Goal: Information Seeking & Learning: Learn about a topic

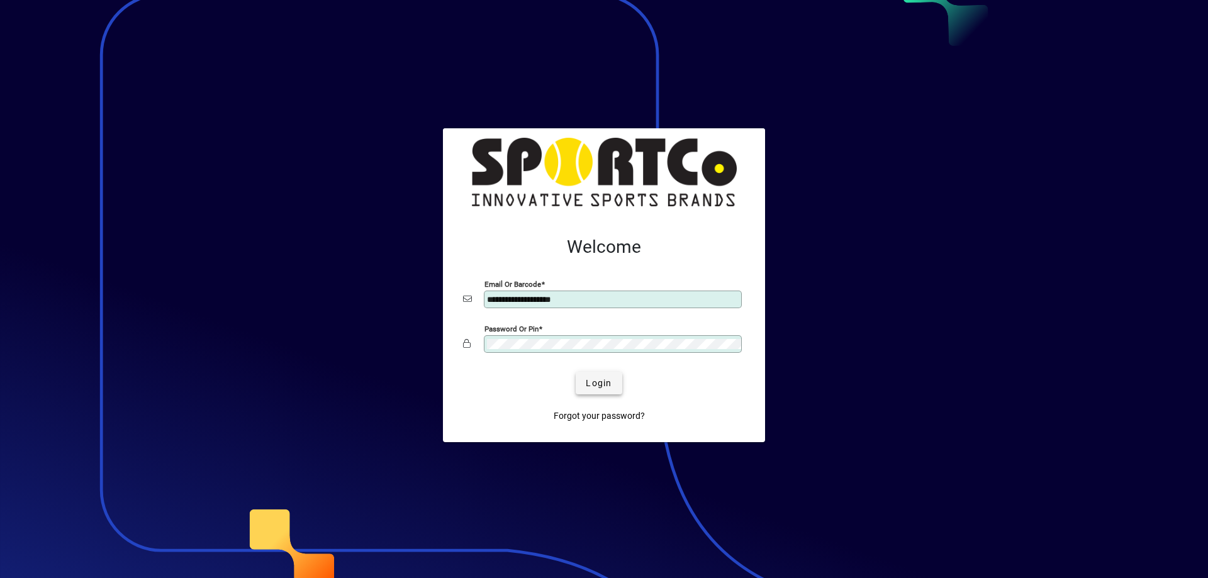
type input "**********"
click at [603, 385] on span "Login" at bounding box center [599, 383] width 26 height 13
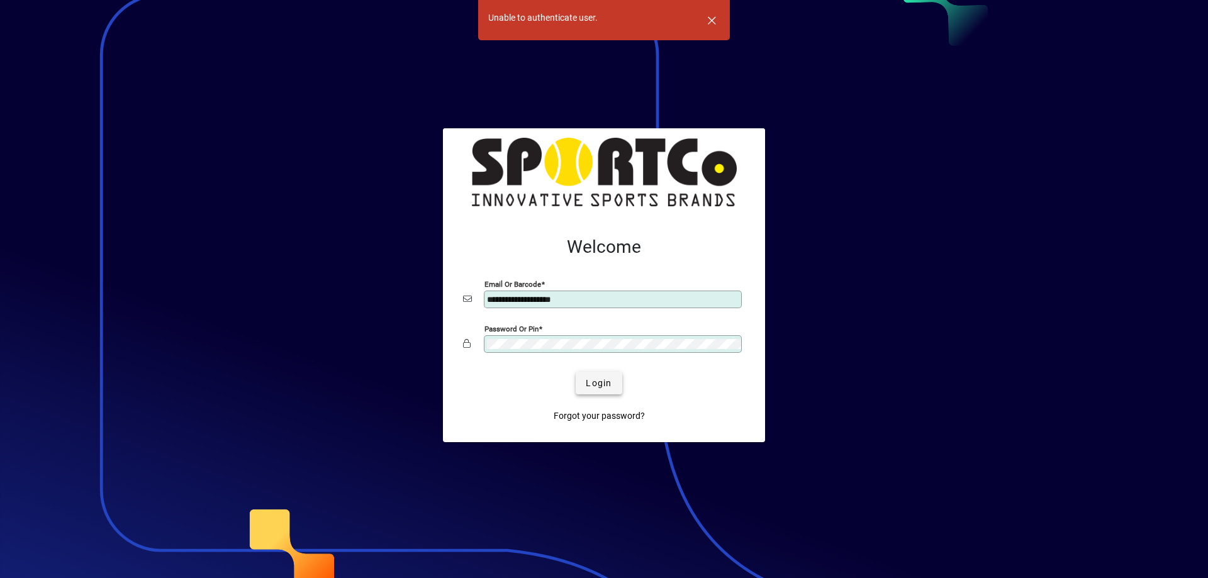
click at [603, 385] on span "Login" at bounding box center [599, 383] width 26 height 13
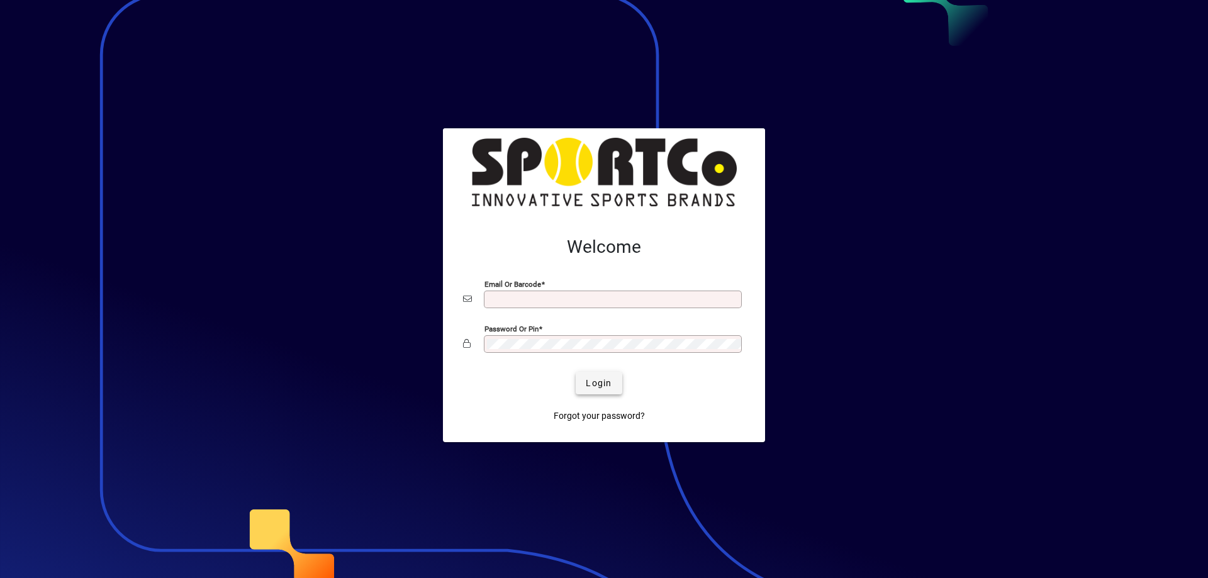
type input "**********"
click at [610, 395] on span "submit" at bounding box center [599, 383] width 46 height 30
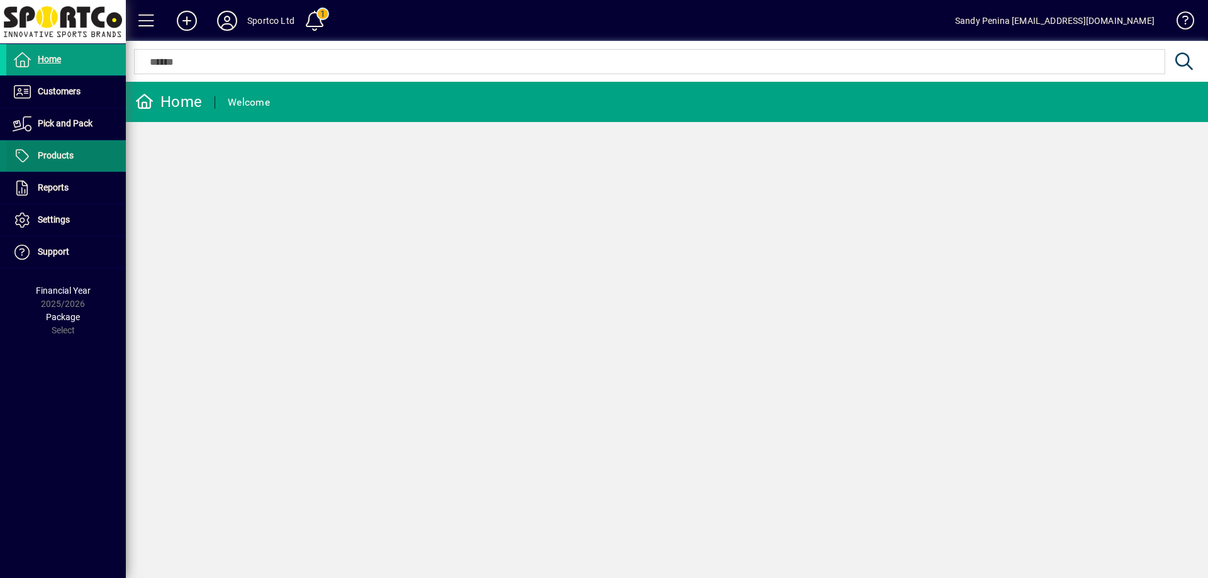
click at [59, 153] on span "Products" at bounding box center [56, 155] width 36 height 10
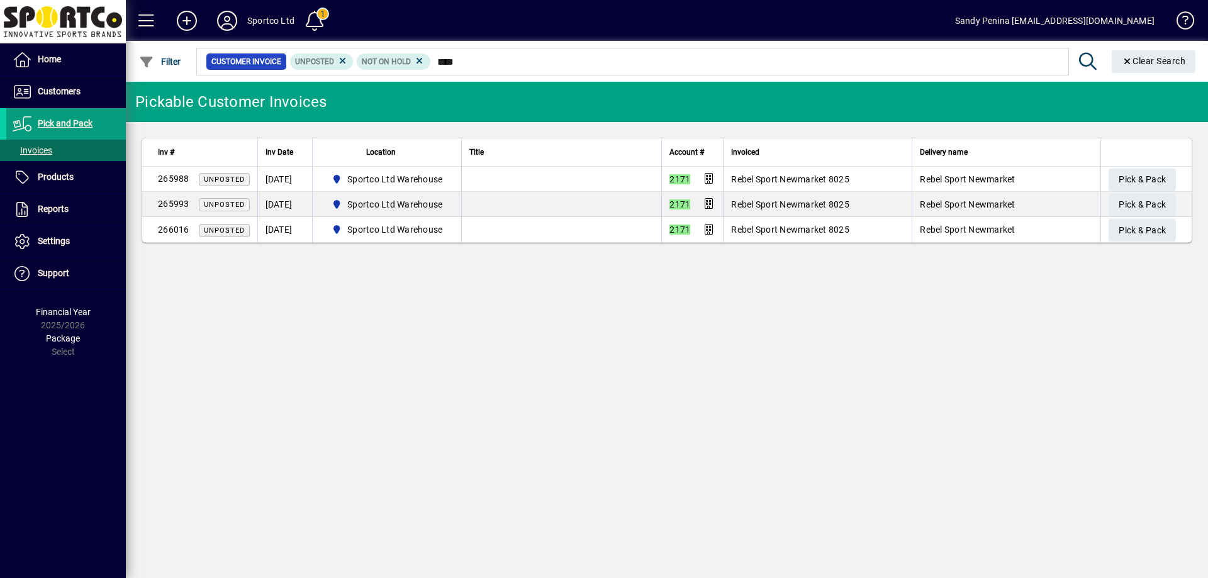
type input "****"
click at [450, 471] on div "Pickable Customer Invoices Inv # Inv Date Location Title Account # Invoiced Del…" at bounding box center [667, 330] width 1082 height 496
click at [1150, 83] on mat-toolbar-row "Pickable Customer Invoices" at bounding box center [667, 102] width 1082 height 40
click at [1152, 71] on span "Clear" at bounding box center [1154, 62] width 84 height 30
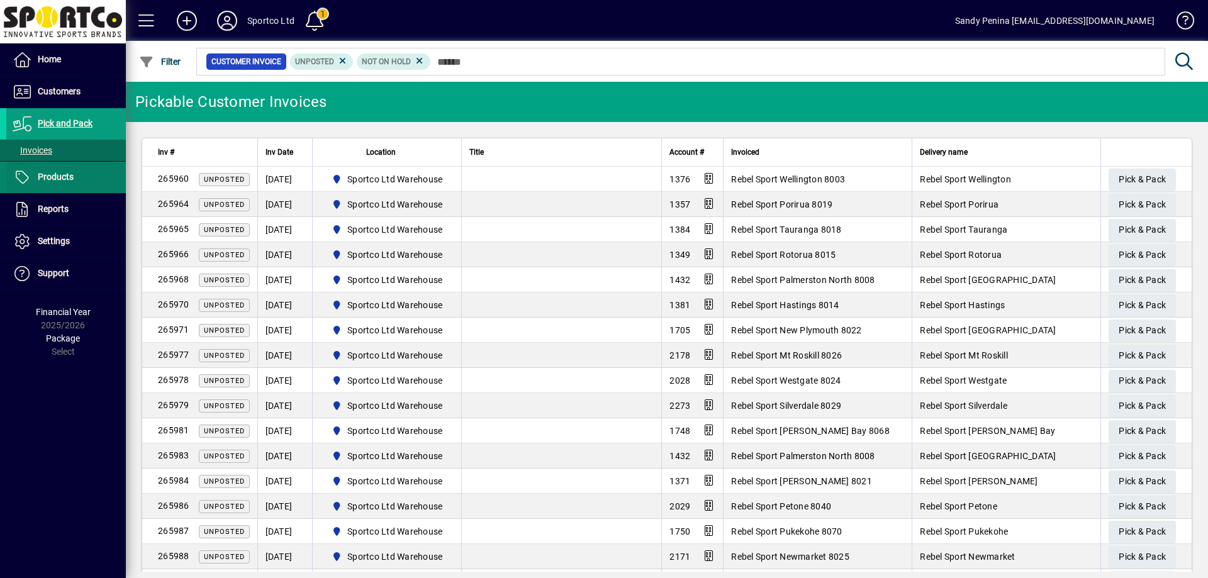
click at [53, 166] on span at bounding box center [66, 177] width 120 height 30
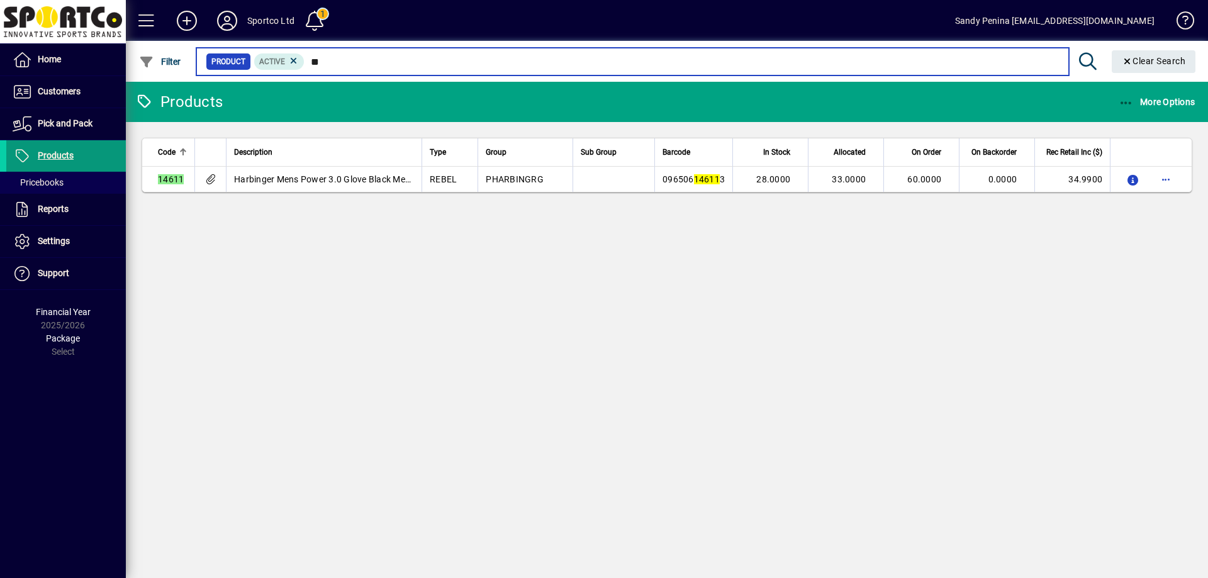
type input "*"
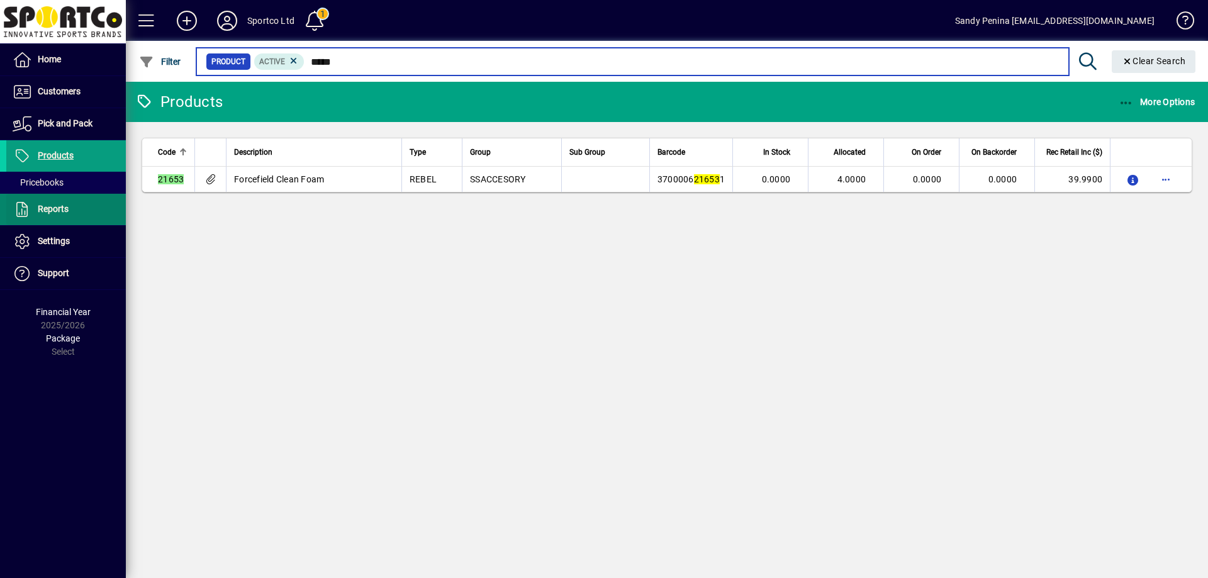
type input "*****"
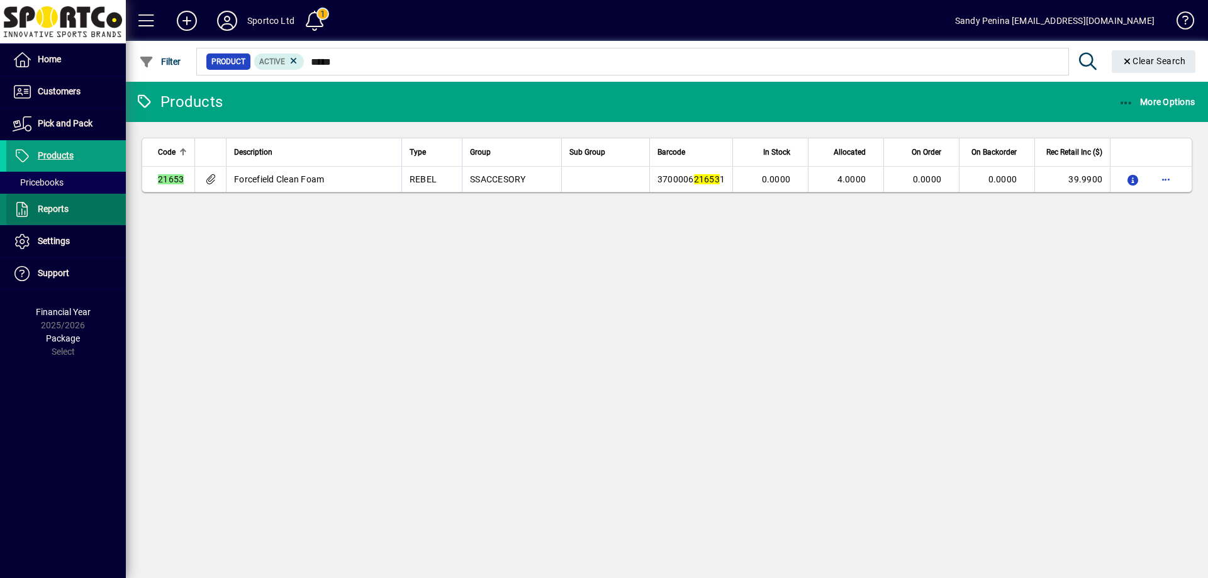
click at [62, 207] on span "Reports" at bounding box center [53, 209] width 31 height 10
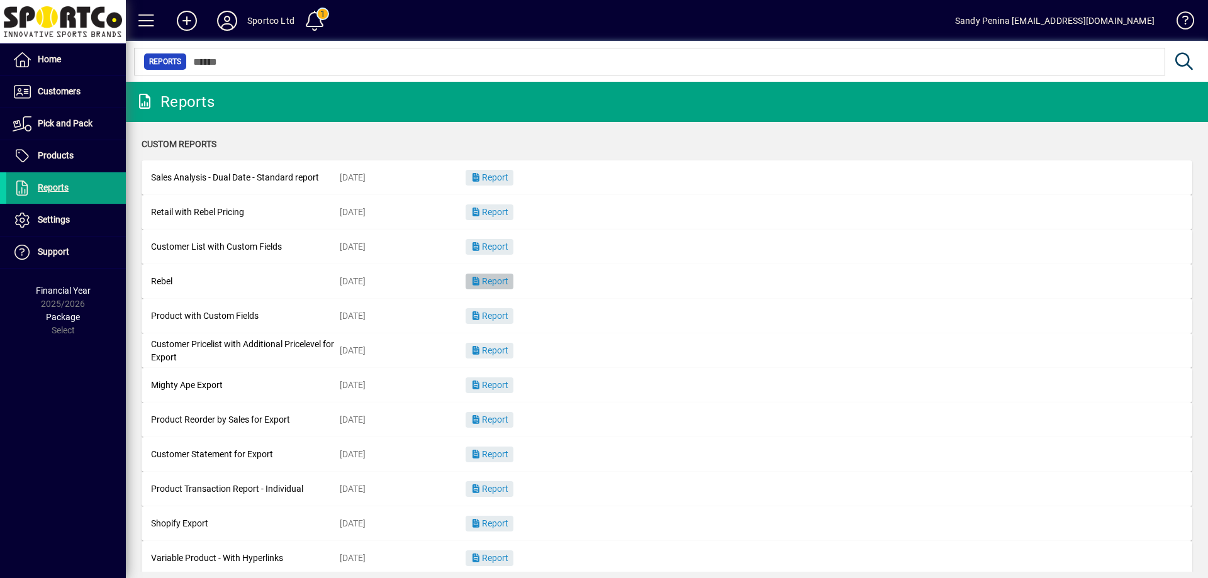
click at [491, 282] on span "Report" at bounding box center [490, 281] width 38 height 10
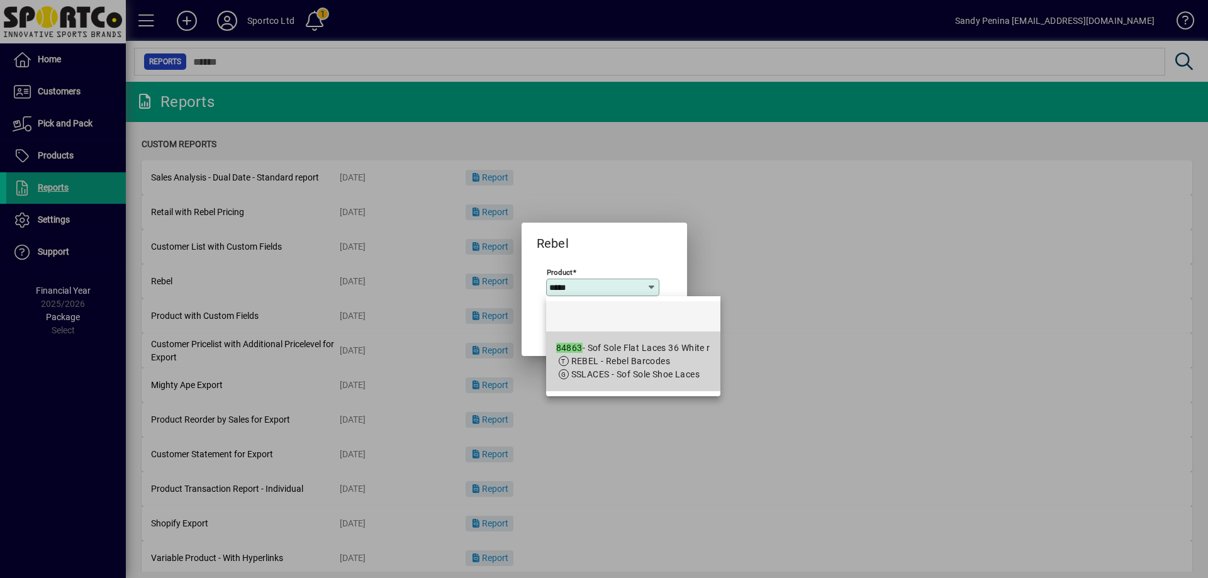
click at [654, 362] on span "REBEL - Rebel Barcodes" at bounding box center [620, 361] width 99 height 10
type input "**********"
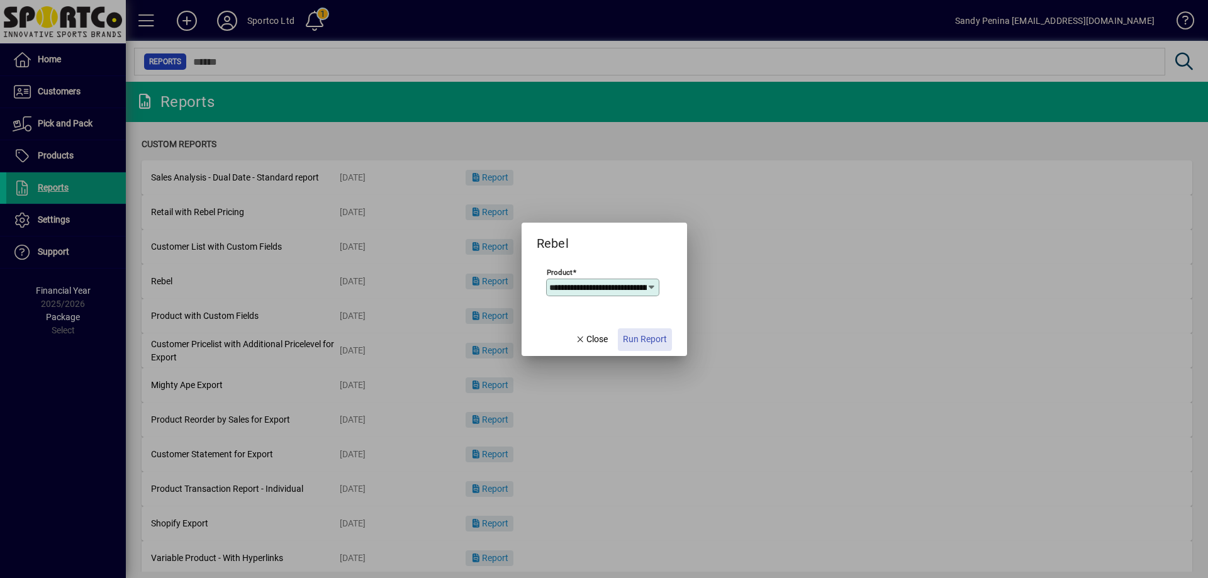
click at [641, 340] on span "Run Report" at bounding box center [645, 339] width 44 height 13
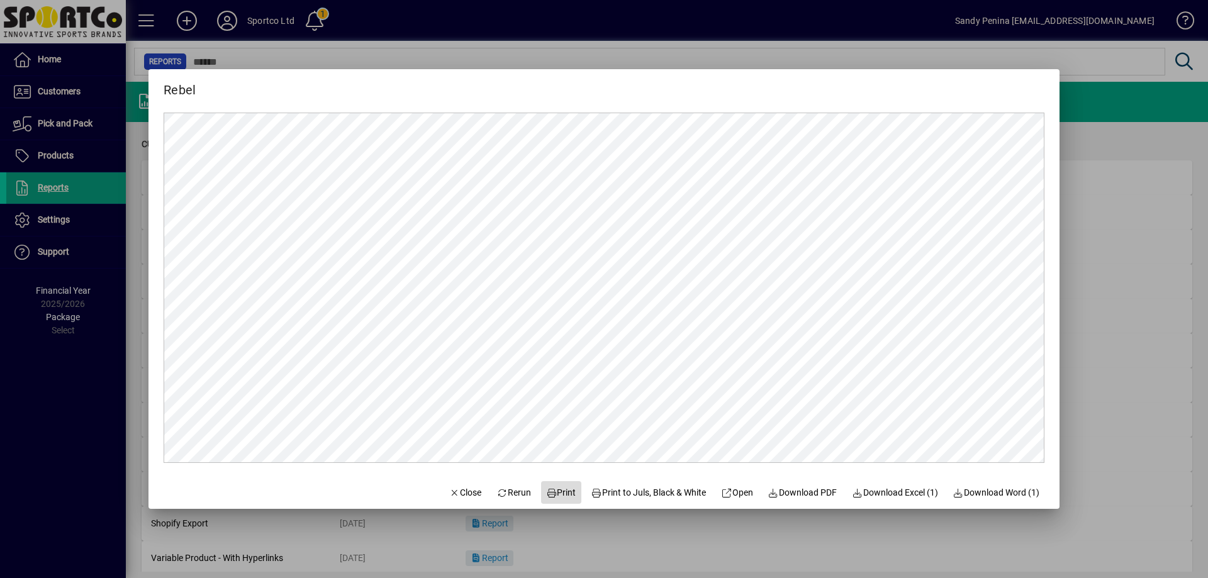
click at [556, 488] on span "Print" at bounding box center [561, 492] width 30 height 13
click at [452, 503] on span "button" at bounding box center [465, 493] width 43 height 30
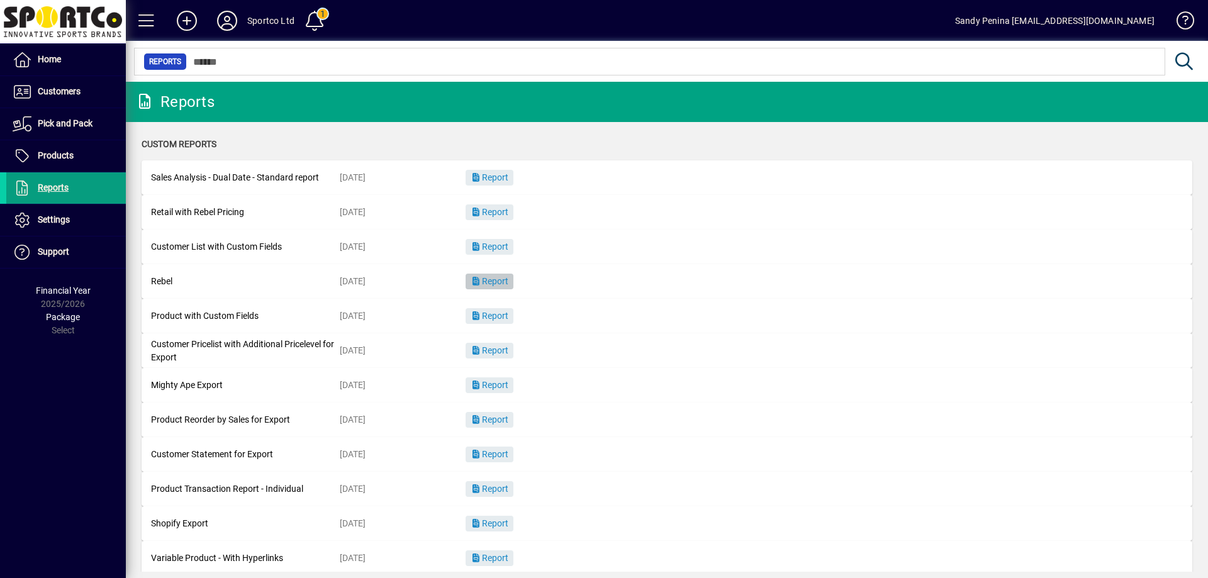
click at [471, 275] on span "button" at bounding box center [490, 282] width 48 height 30
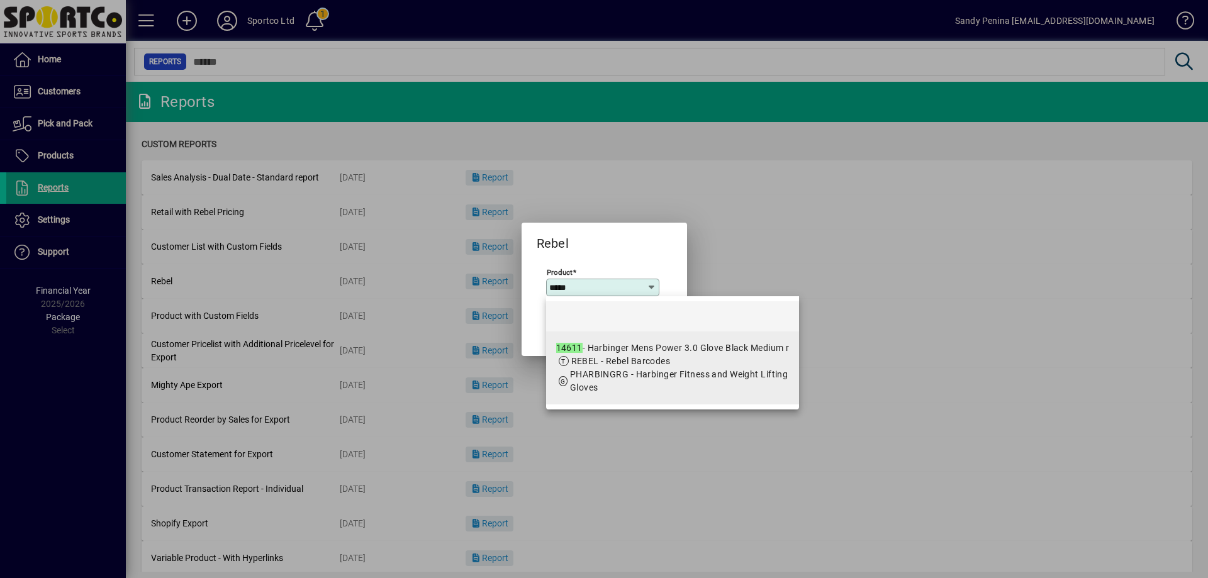
click at [690, 366] on span "REBEL - Rebel Barcodes" at bounding box center [672, 361] width 233 height 13
type input "**********"
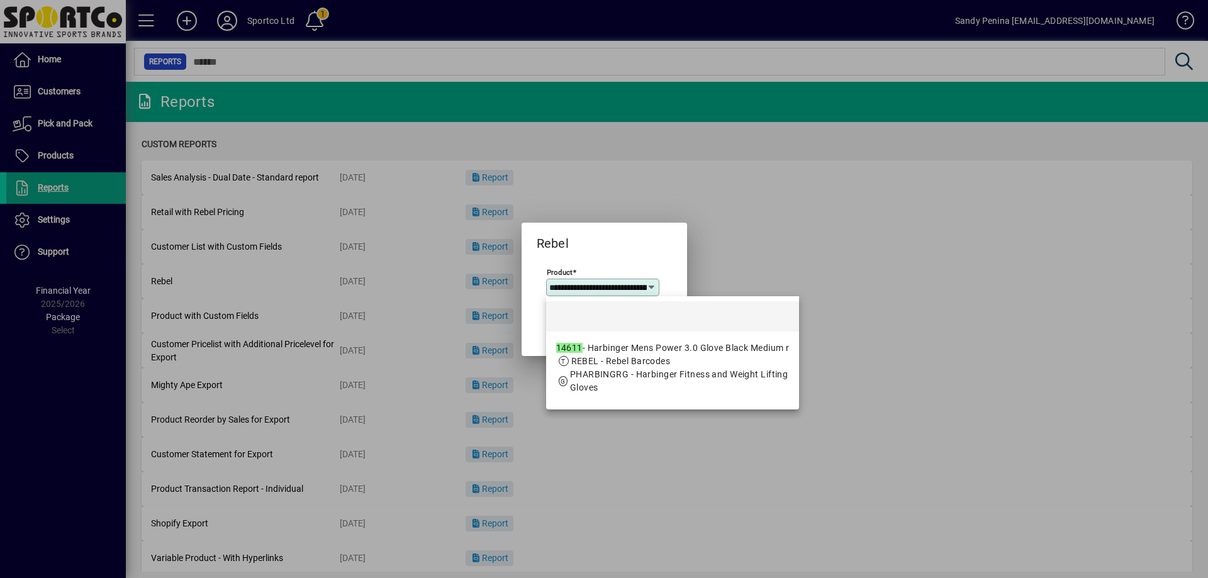
scroll to position [0, 135]
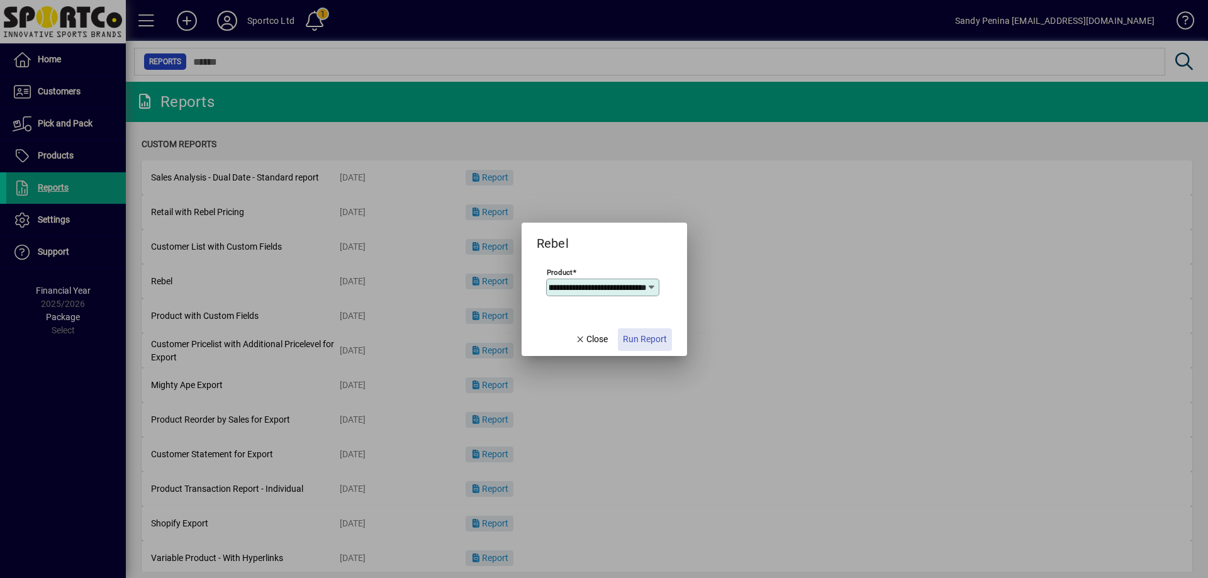
click at [629, 354] on span "button" at bounding box center [645, 340] width 54 height 30
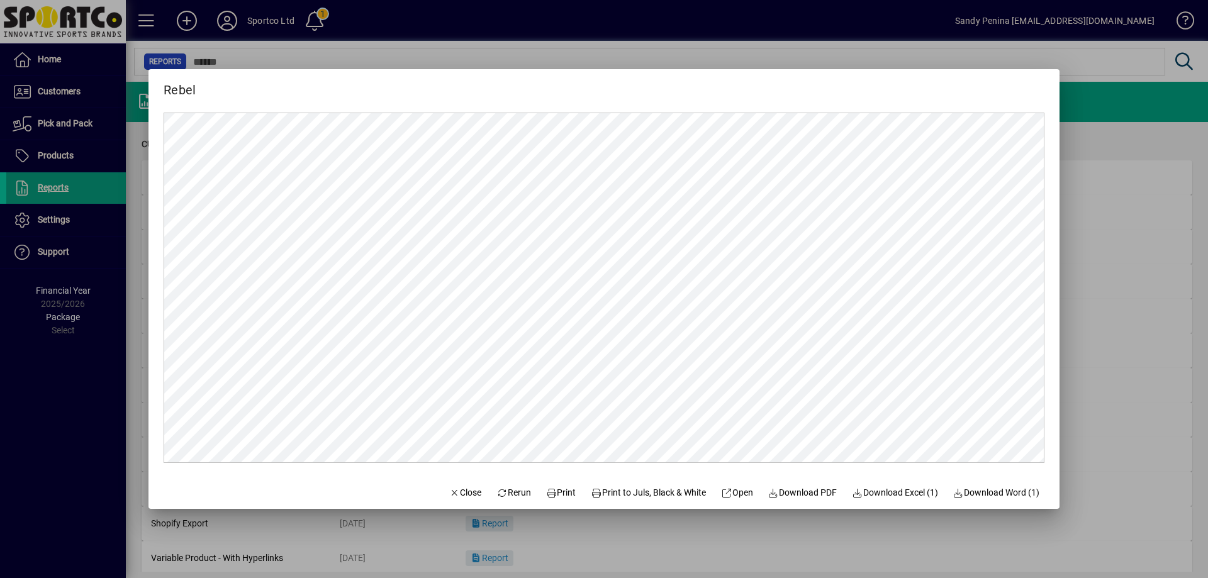
scroll to position [0, 0]
click at [546, 487] on span "Print" at bounding box center [561, 492] width 30 height 13
click at [466, 495] on span "Close" at bounding box center [465, 492] width 33 height 13
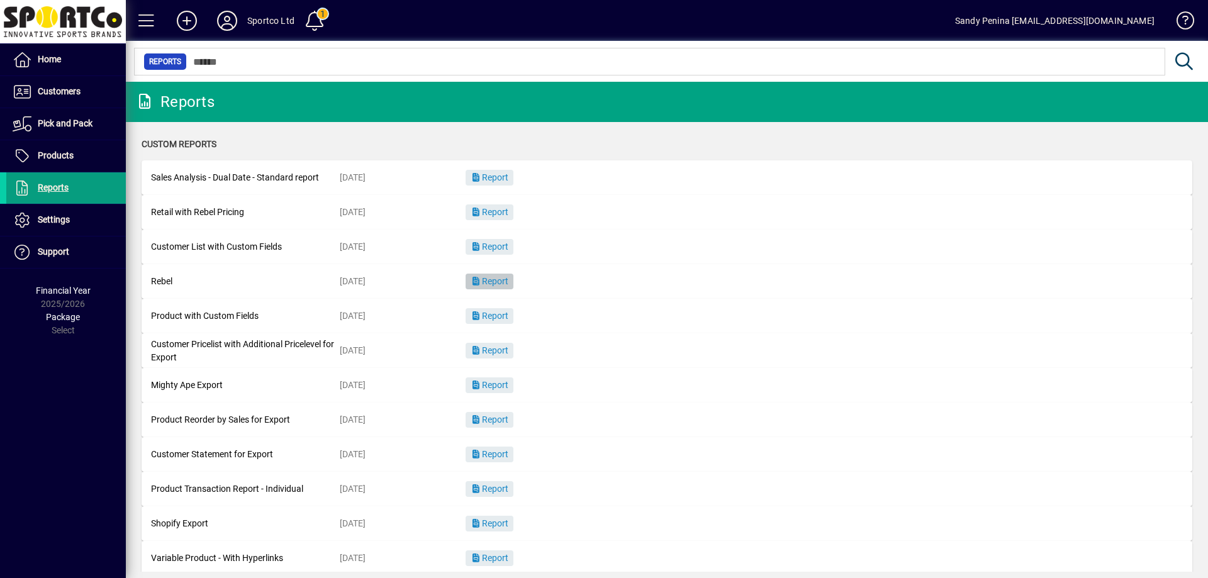
click at [488, 278] on span "Report" at bounding box center [490, 281] width 38 height 10
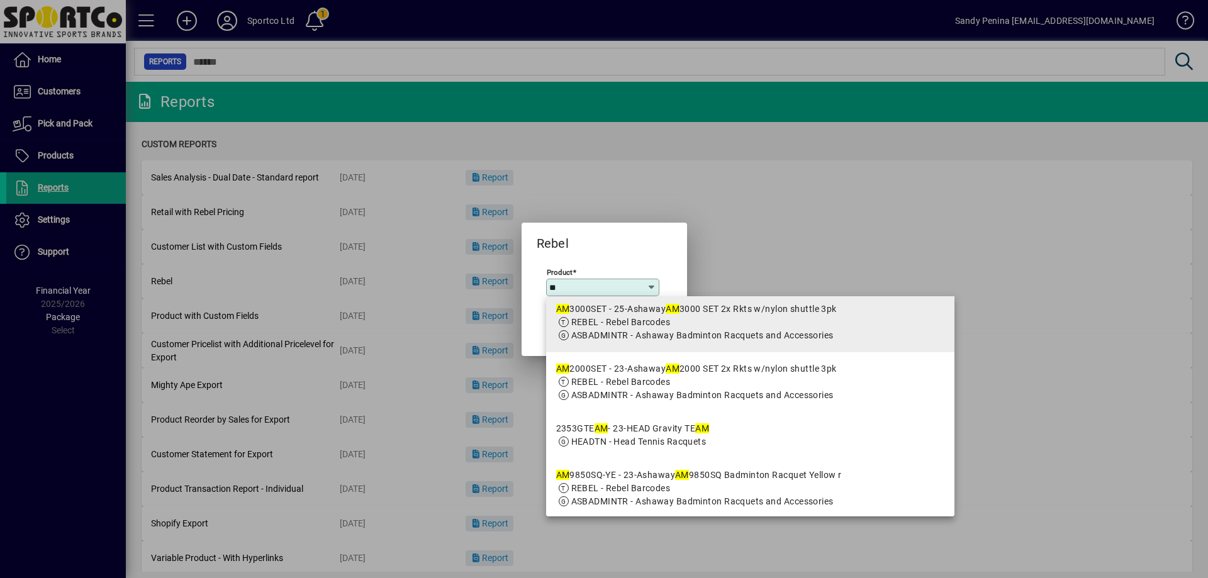
scroll to position [315, 0]
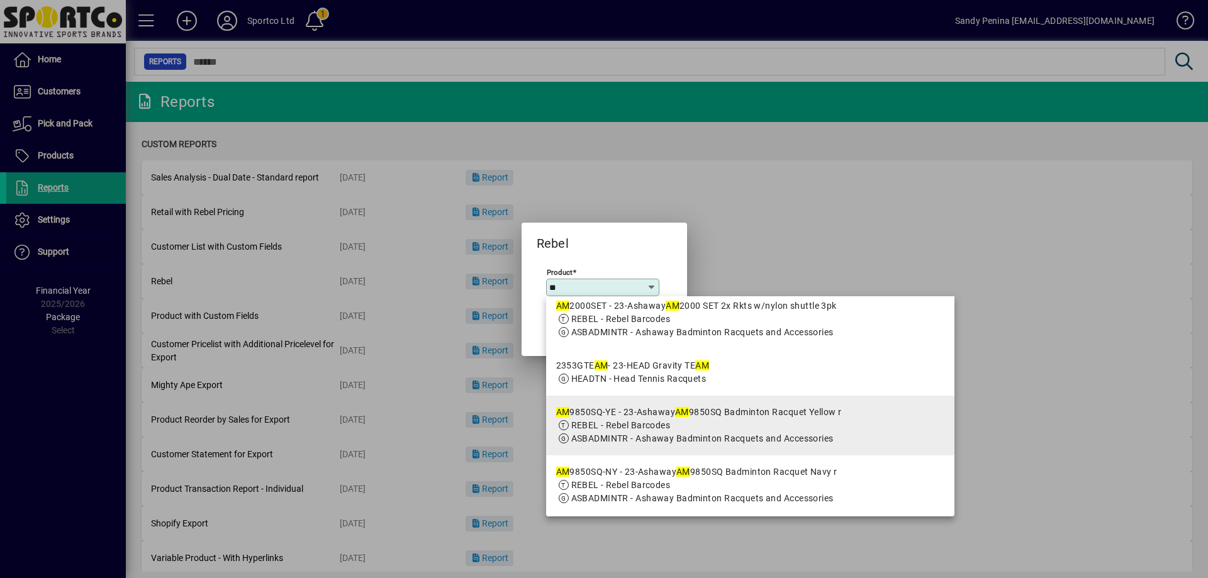
click at [651, 427] on span "REBEL - Rebel Barcodes" at bounding box center [620, 425] width 99 height 10
type input "**********"
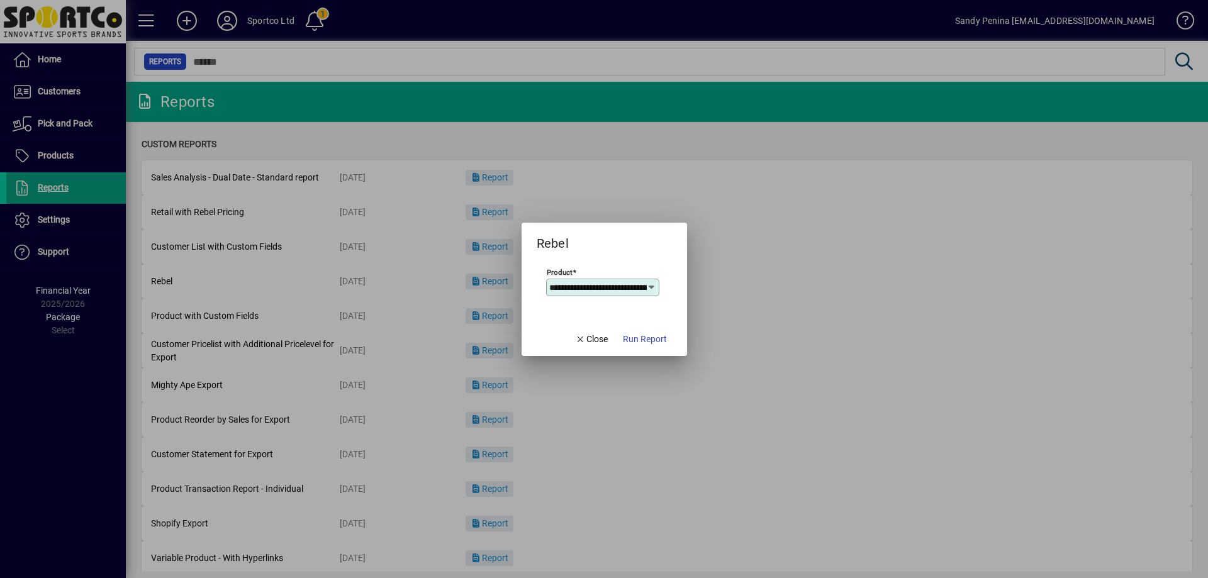
scroll to position [0, 184]
click at [641, 345] on span "Run Report" at bounding box center [645, 339] width 44 height 13
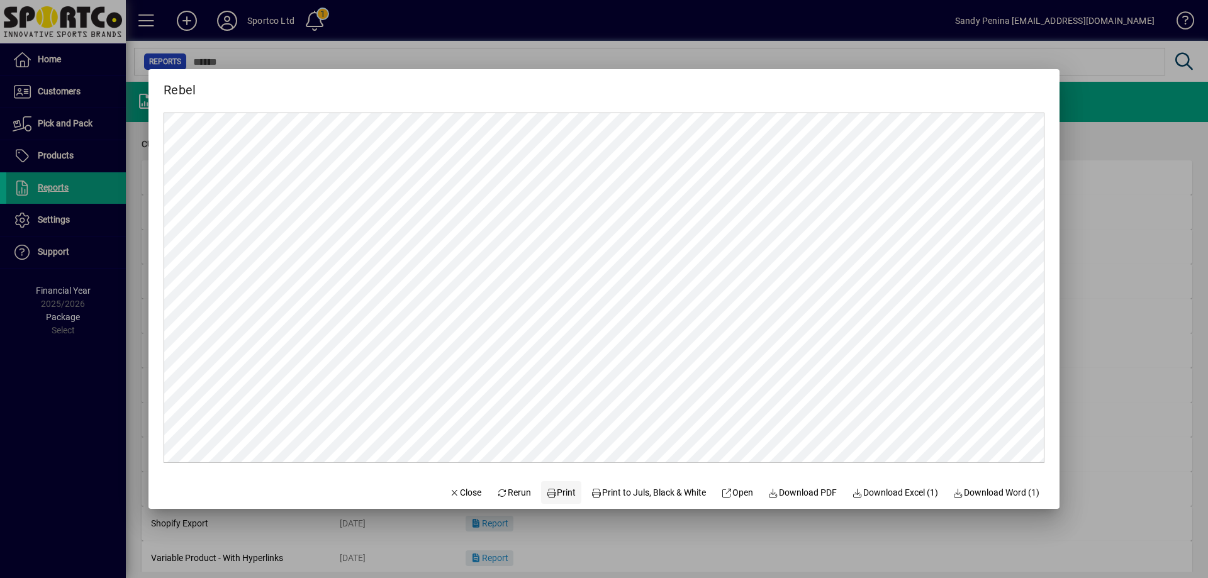
scroll to position [0, 0]
click at [558, 503] on span at bounding box center [561, 493] width 40 height 30
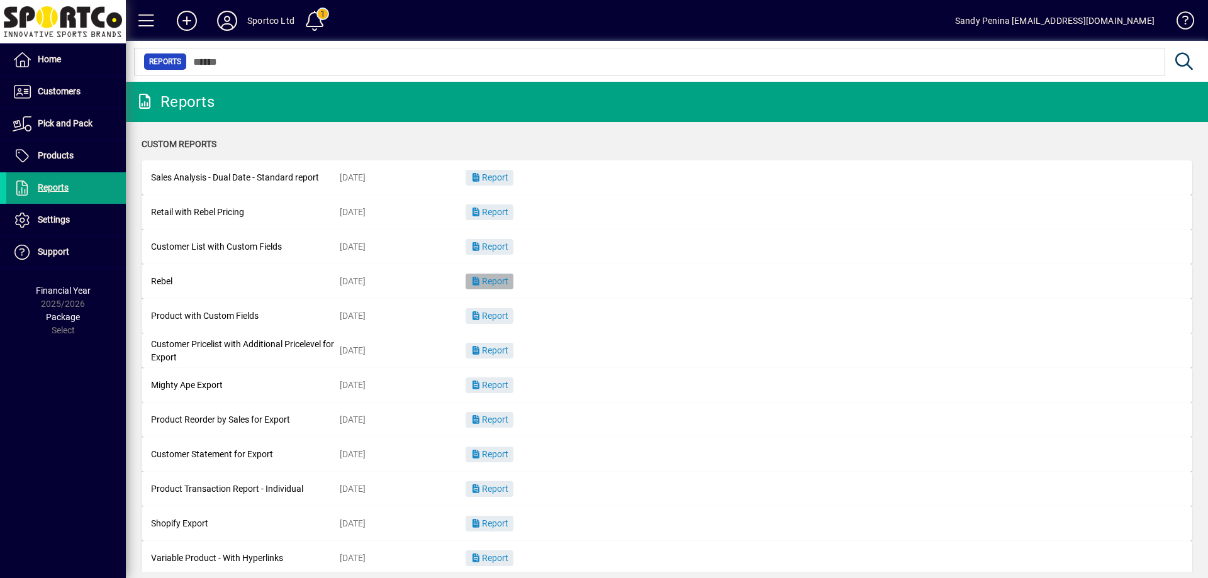
click at [498, 284] on span "Report" at bounding box center [490, 281] width 38 height 10
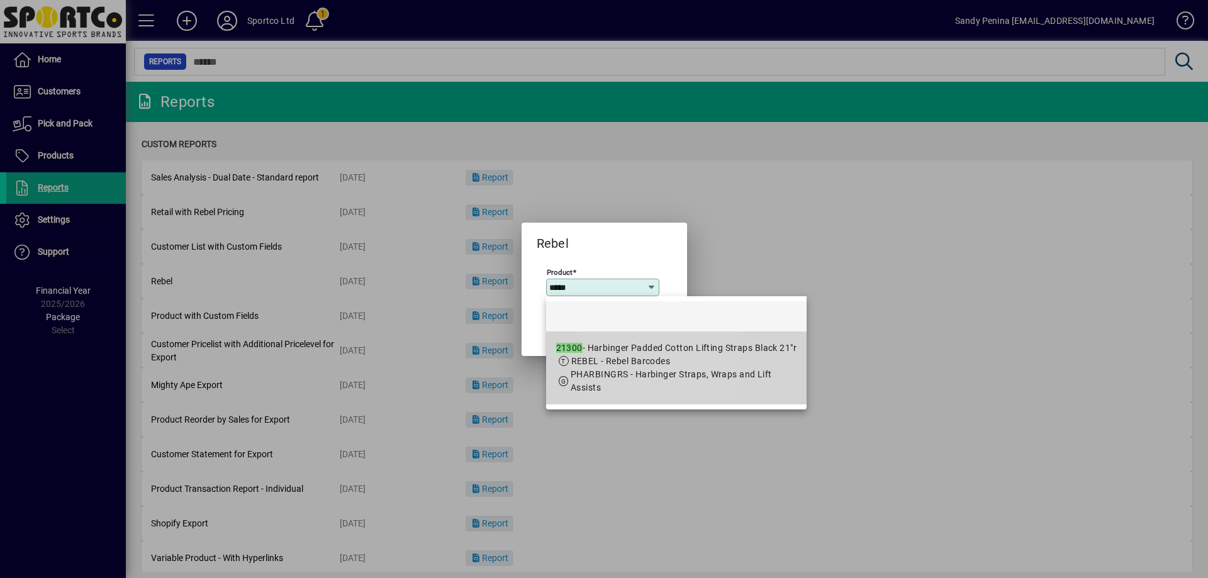
click at [621, 332] on mat-option "21300 - Harbinger Padded Cotton Lifting Straps Black 21"r REBEL - Rebel Barcode…" at bounding box center [676, 368] width 261 height 73
type input "**********"
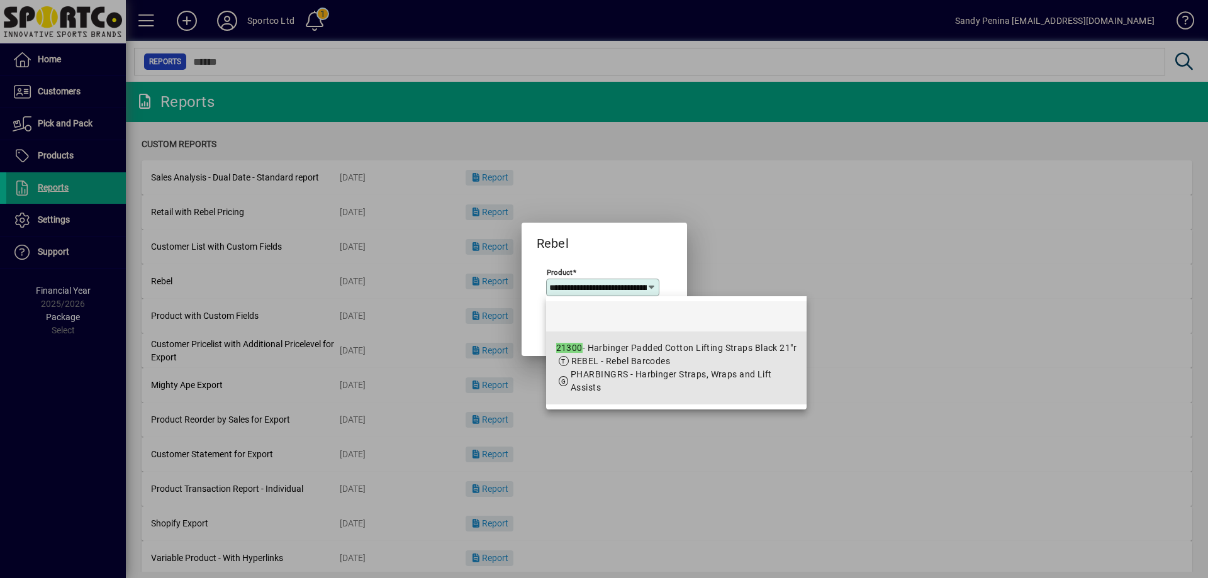
scroll to position [0, 140]
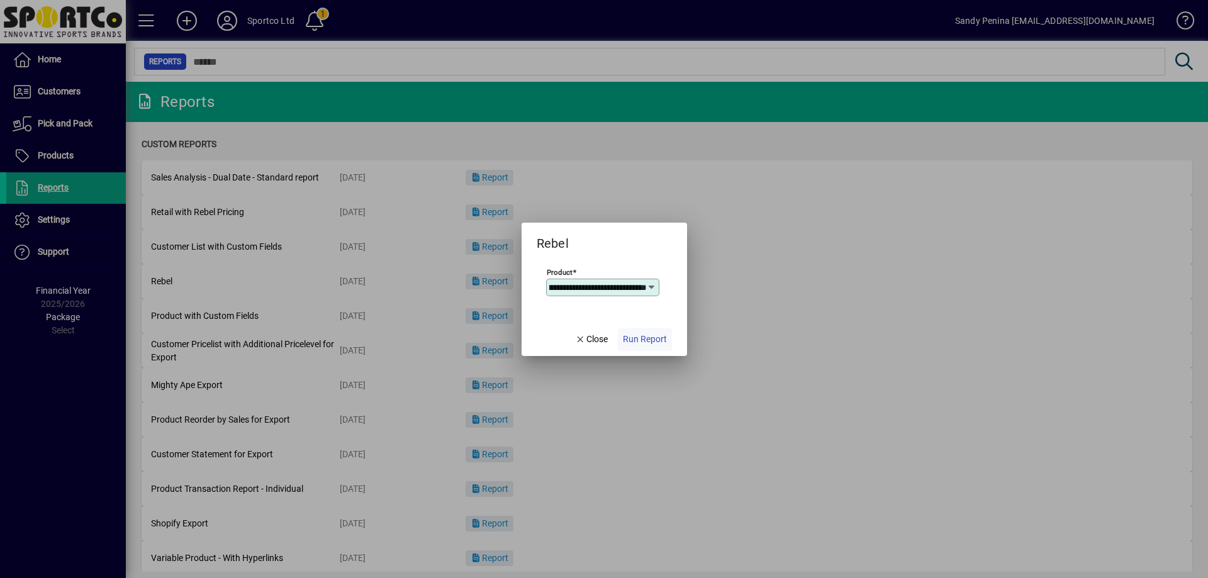
click at [649, 345] on span "Run Report" at bounding box center [645, 339] width 44 height 13
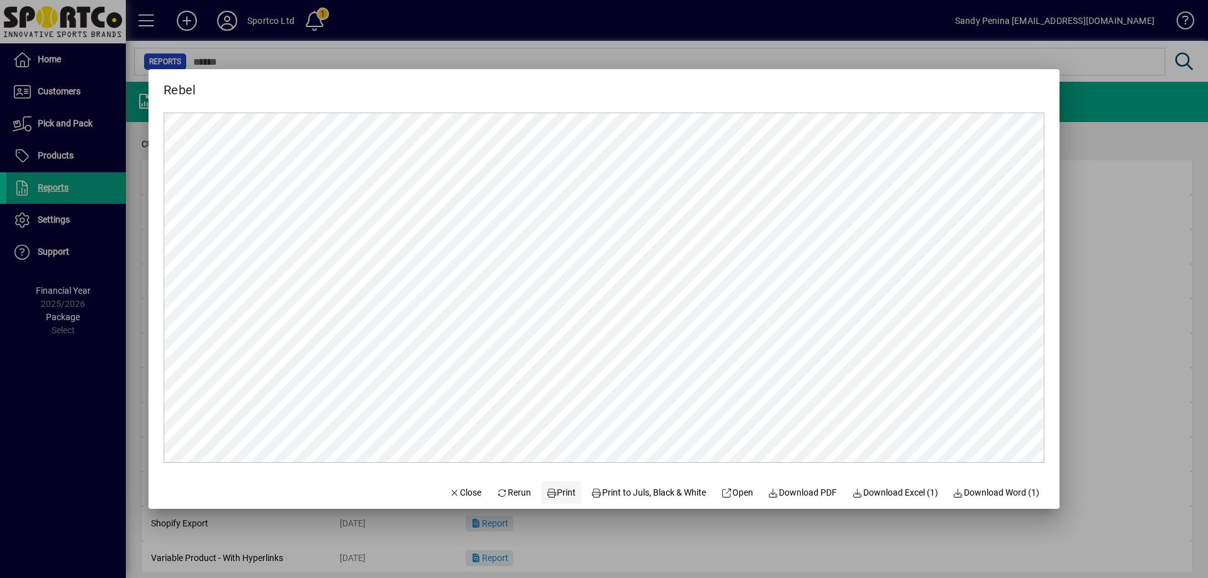
scroll to position [0, 0]
click at [564, 491] on span "Print" at bounding box center [561, 492] width 30 height 13
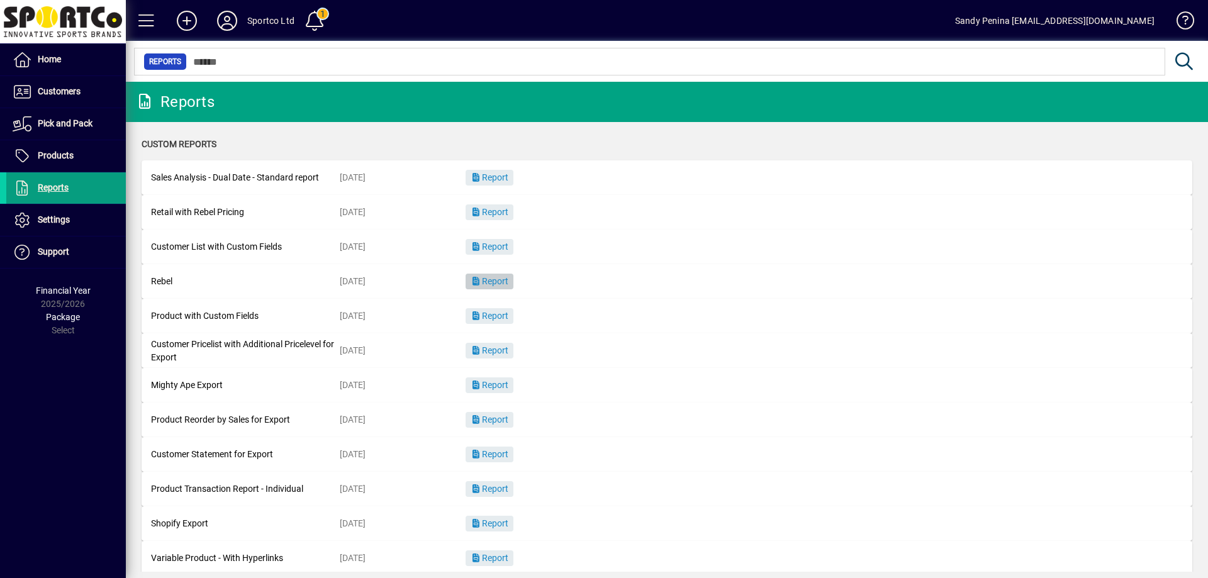
click at [500, 276] on span "button" at bounding box center [490, 282] width 48 height 30
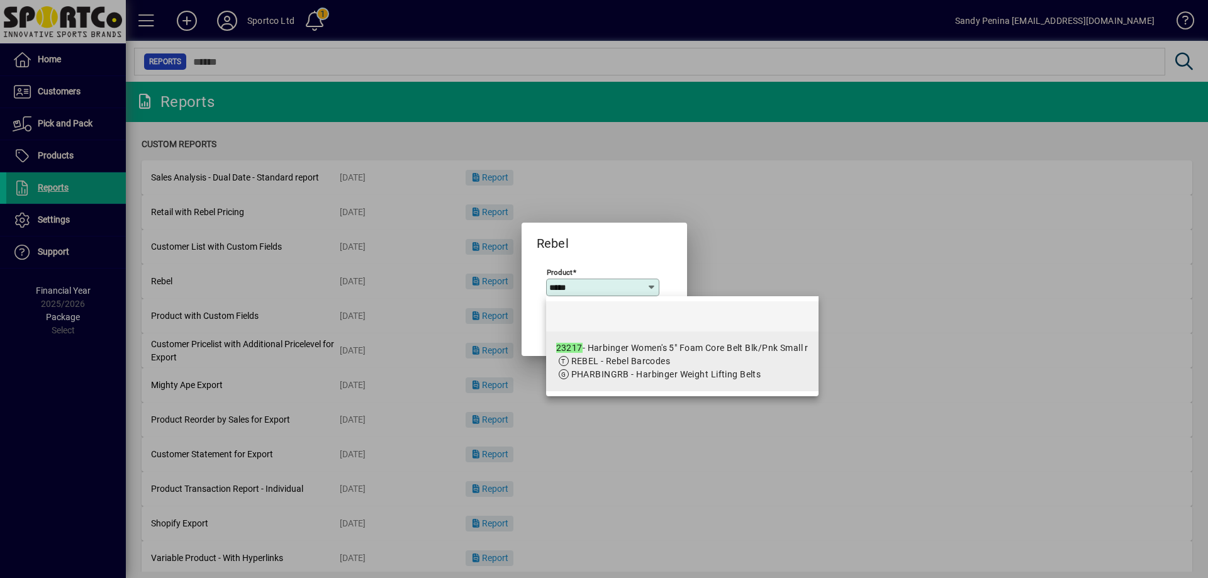
click at [687, 379] on span "PHARBINGRB - Harbinger Weight Lifting Belts" at bounding box center [666, 374] width 190 height 10
type input "**********"
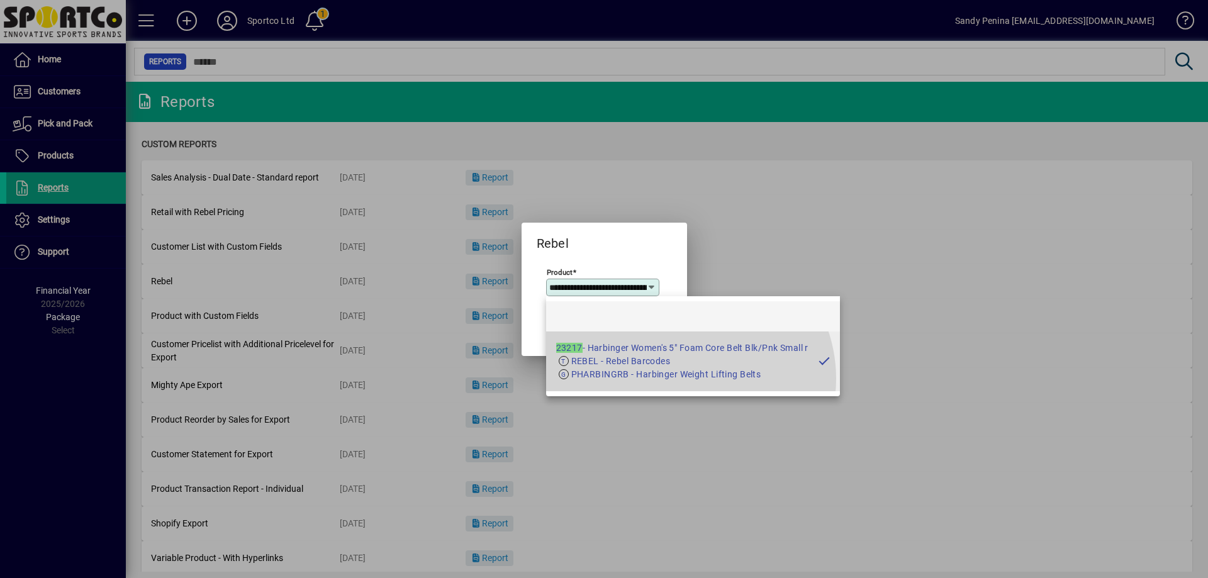
scroll to position [0, 156]
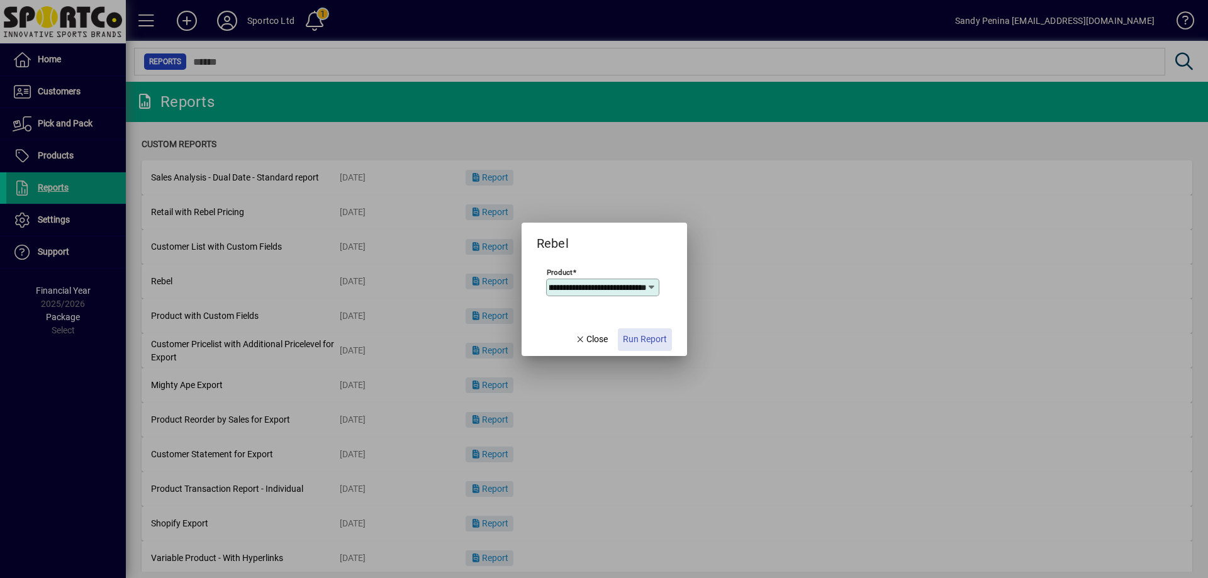
click at [659, 343] on span "Run Report" at bounding box center [645, 339] width 44 height 13
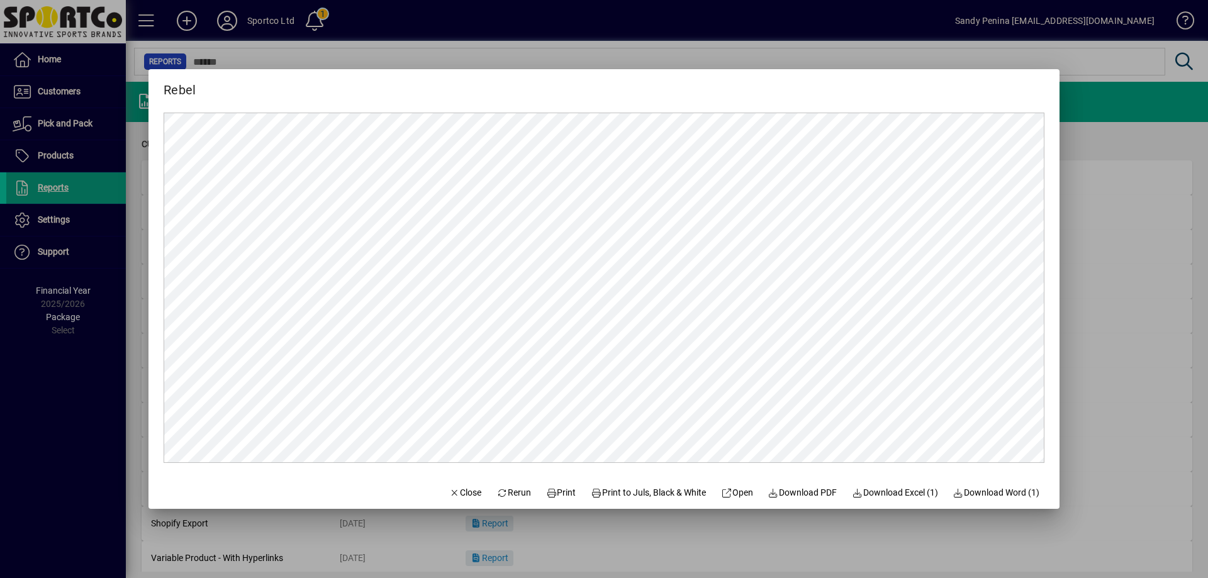
scroll to position [0, 0]
click at [558, 489] on span "Print" at bounding box center [561, 492] width 30 height 13
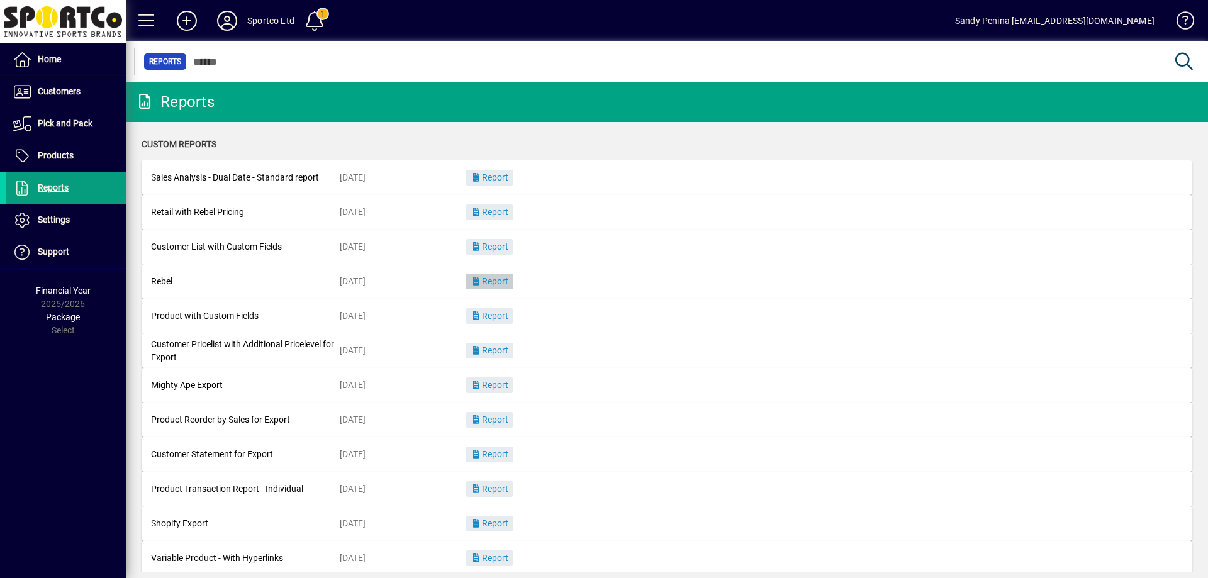
click at [473, 279] on icon "button" at bounding box center [476, 281] width 11 height 9
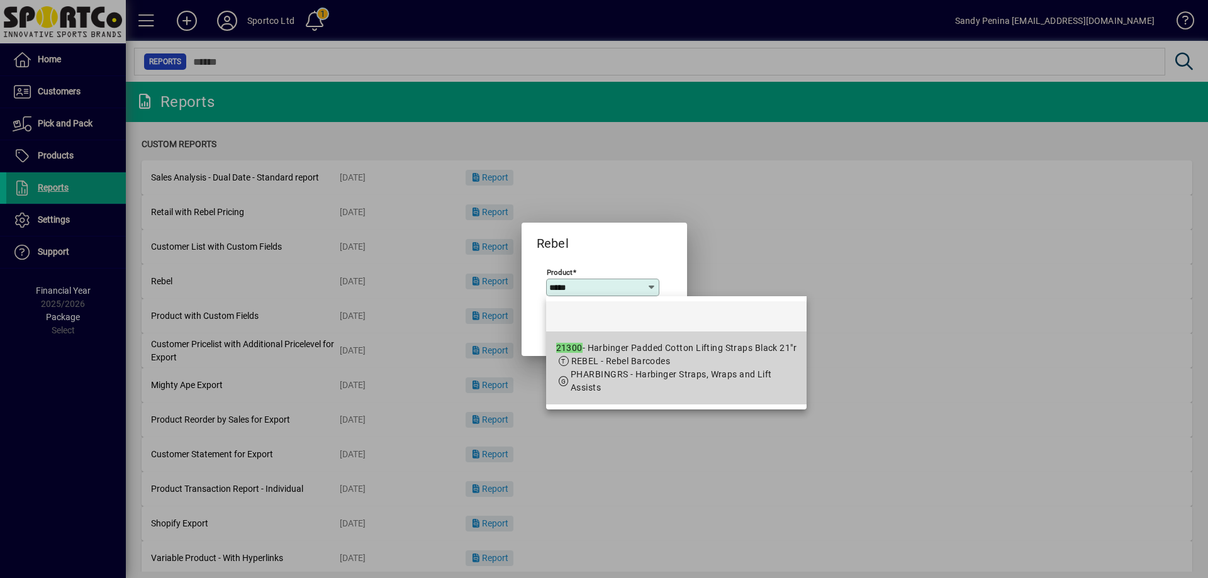
click at [636, 369] on span "PHARBINGRS - Harbinger Straps, Wraps and Lift Assists" at bounding box center [671, 380] width 201 height 23
type input "**********"
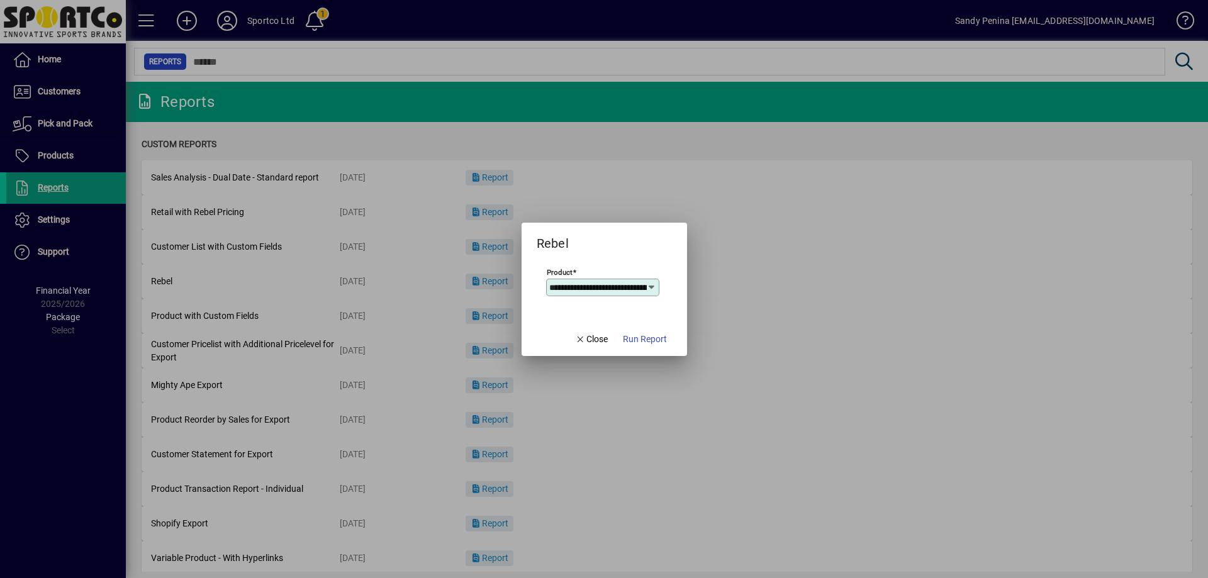
scroll to position [0, 140]
click at [642, 334] on span "Run Report" at bounding box center [645, 339] width 44 height 13
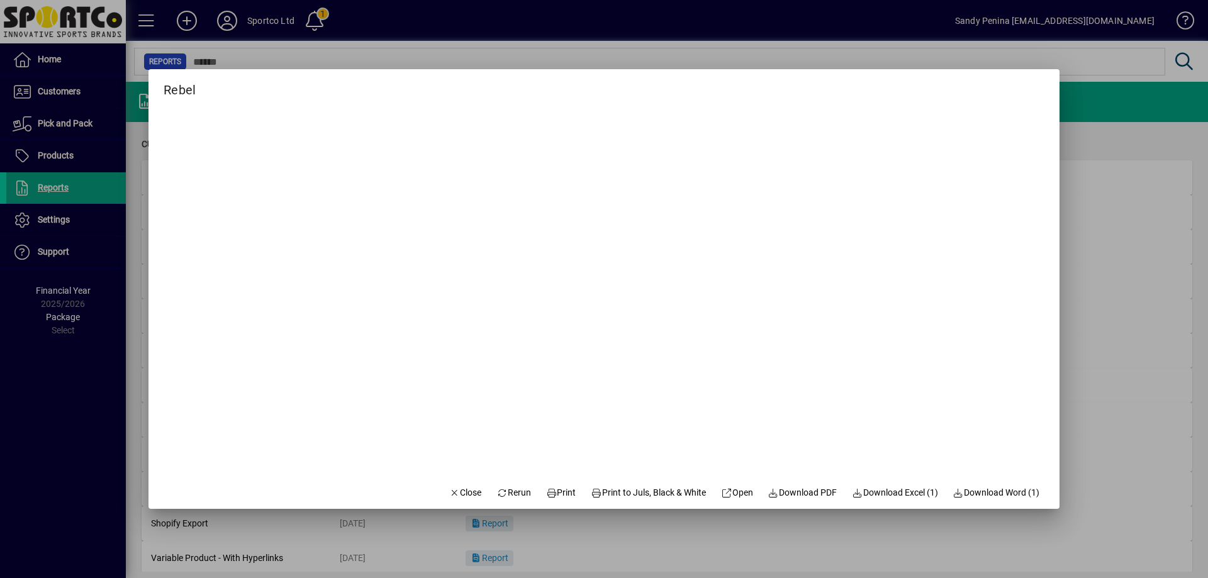
click at [561, 495] on span "Print" at bounding box center [561, 492] width 30 height 13
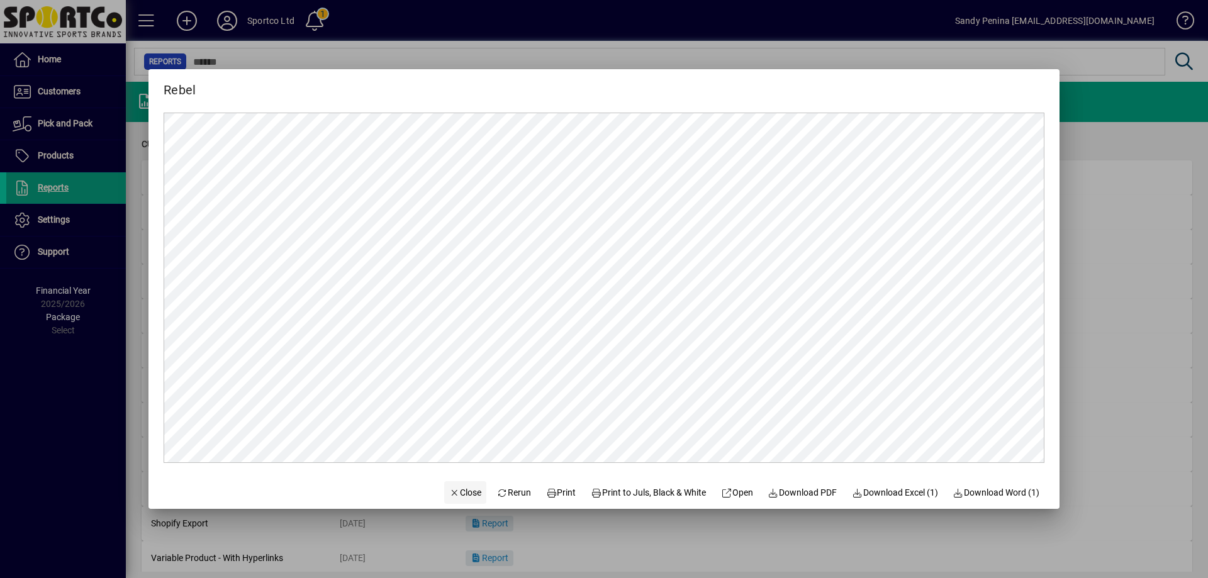
click at [449, 488] on span "Close" at bounding box center [465, 492] width 33 height 13
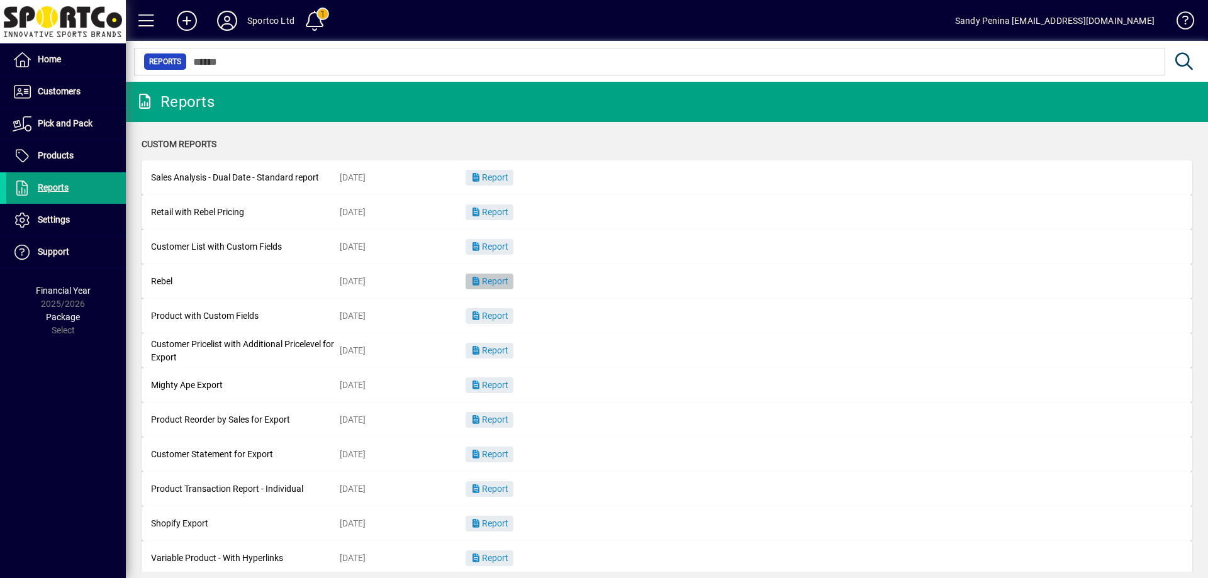
click at [501, 284] on span "Report" at bounding box center [490, 281] width 38 height 10
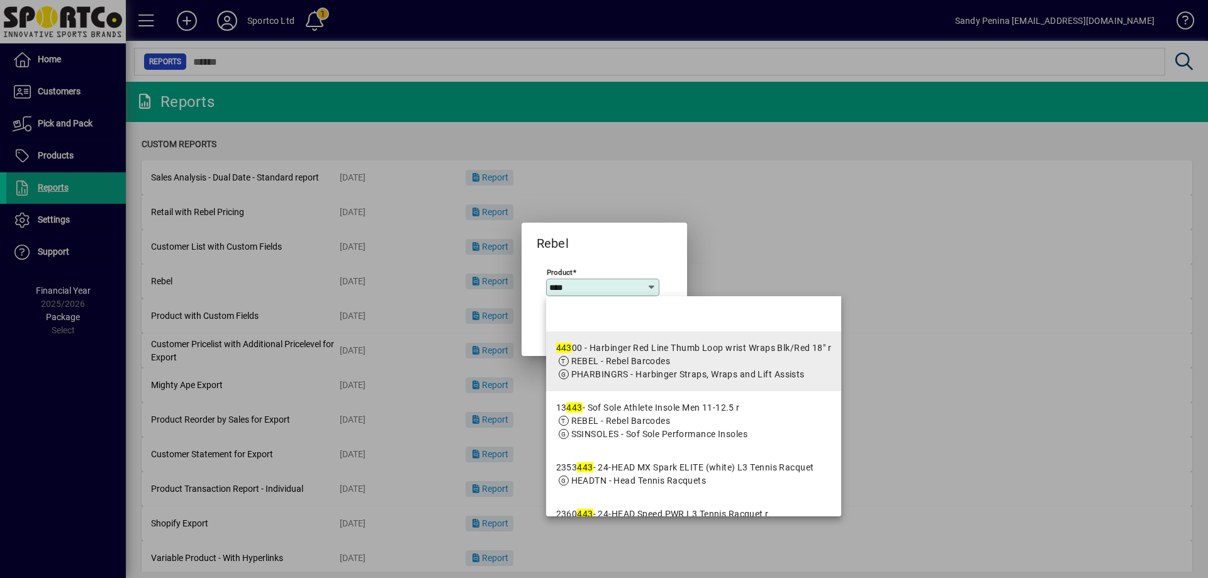
type input "*****"
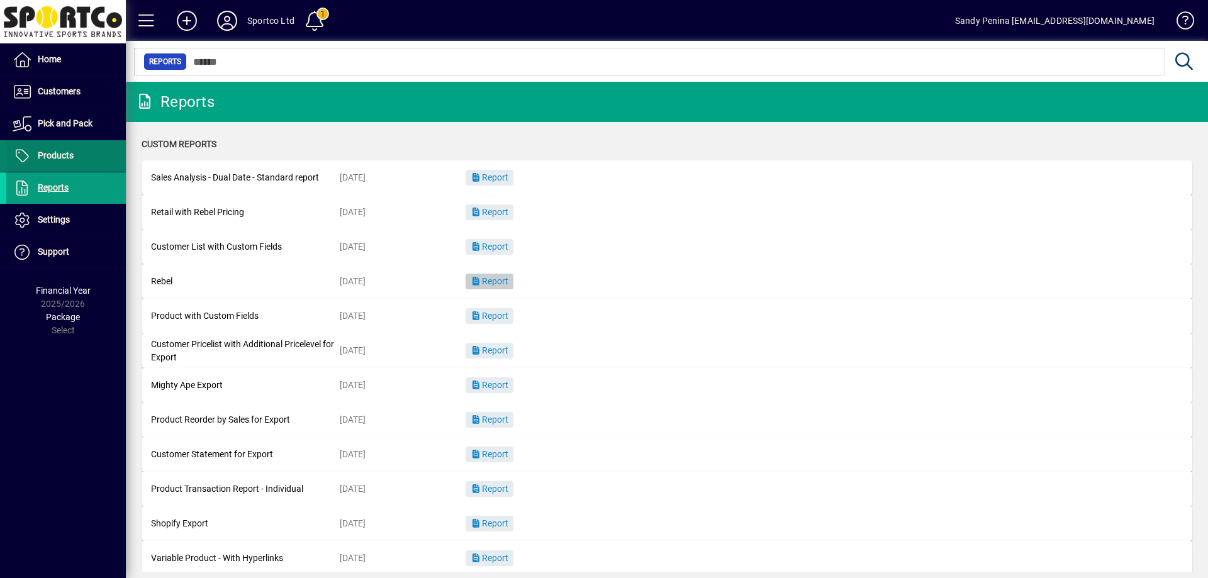
click at [45, 165] on span at bounding box center [66, 156] width 120 height 30
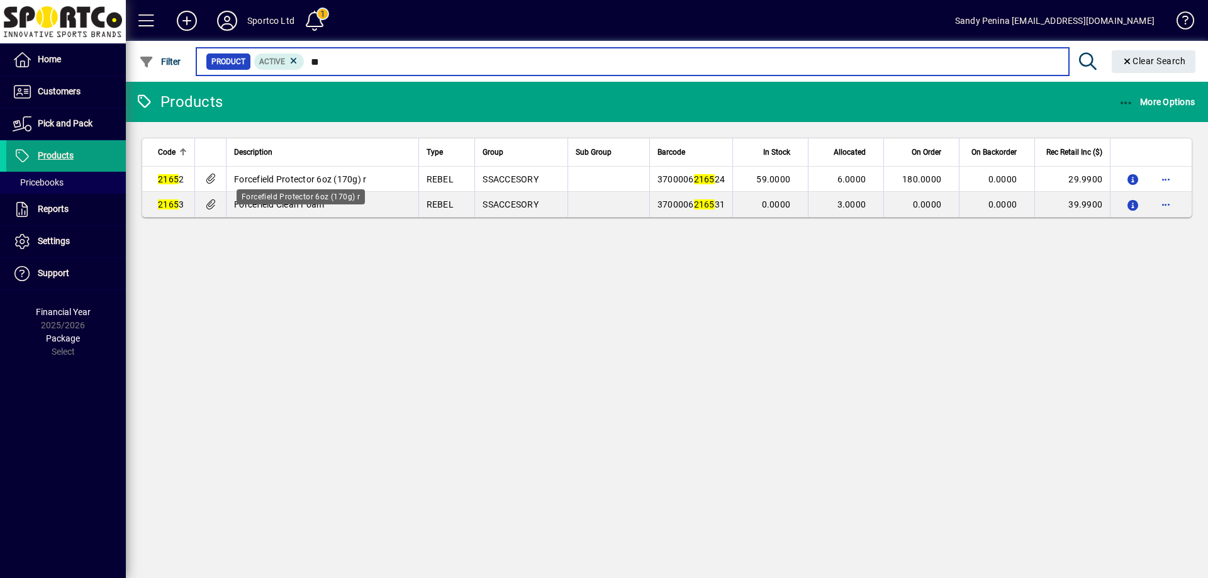
type input "*"
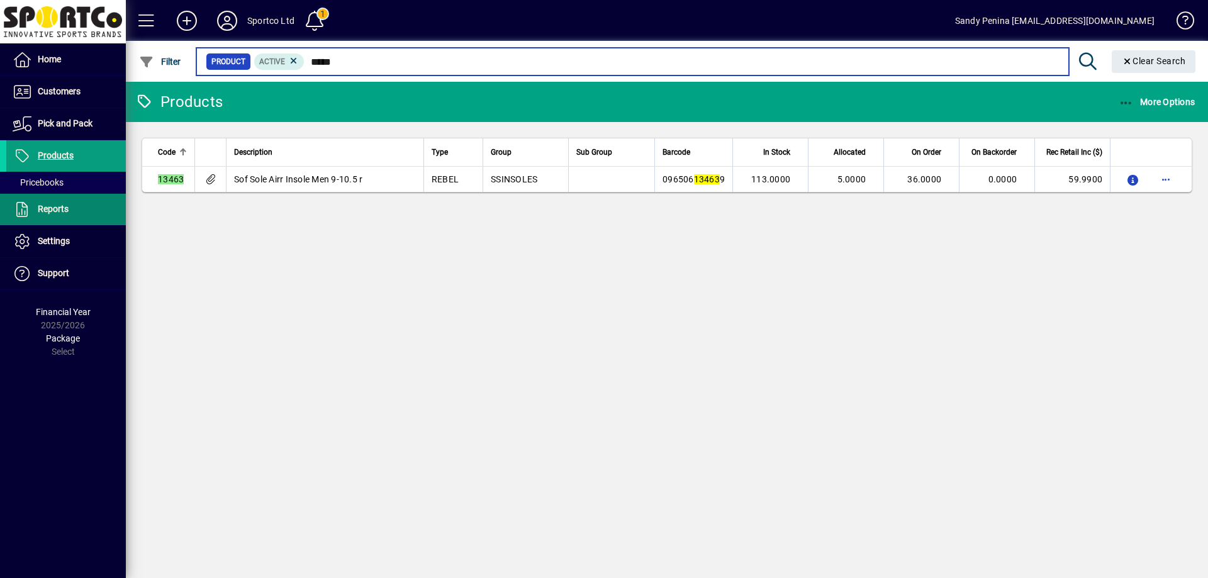
type input "*****"
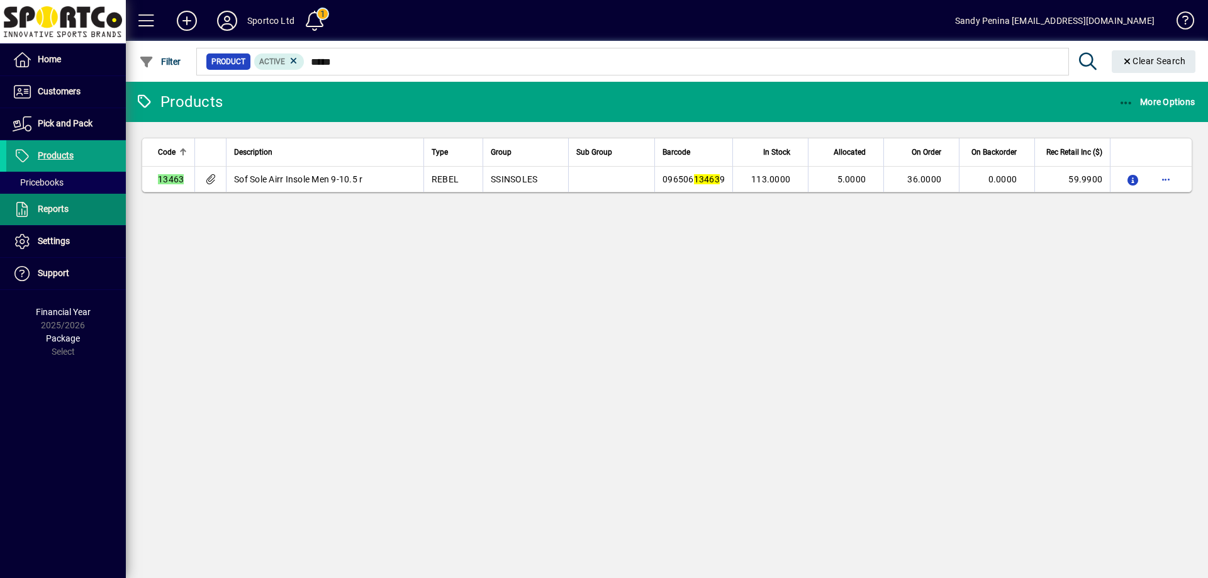
click at [5, 205] on li "Reports" at bounding box center [63, 210] width 126 height 32
click at [55, 204] on span "Reports" at bounding box center [53, 209] width 31 height 10
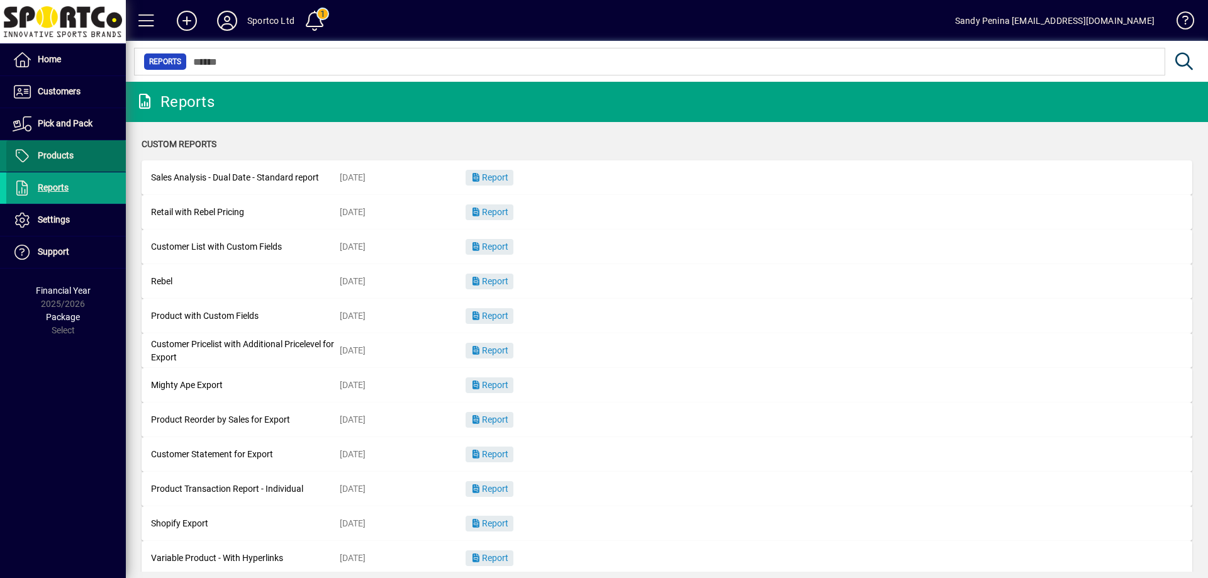
click at [59, 154] on span "Products" at bounding box center [56, 155] width 36 height 10
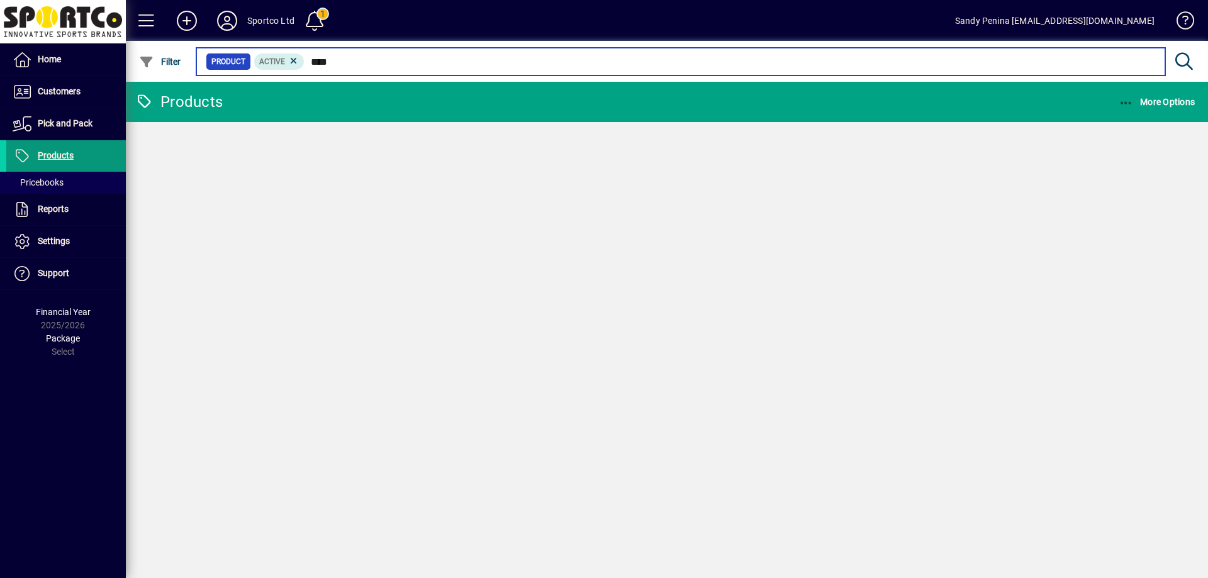
type input "*****"
